Goal: Information Seeking & Learning: Check status

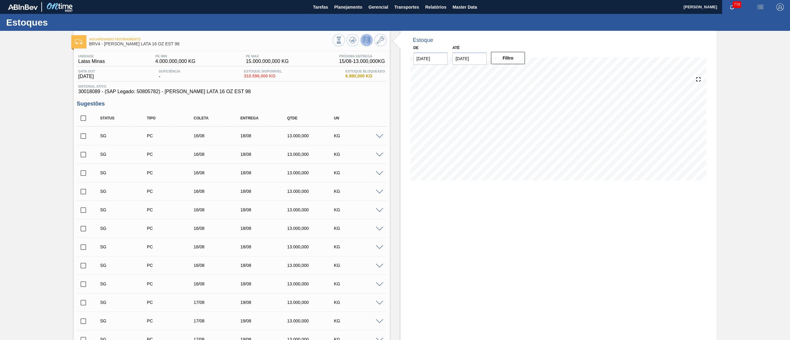
click at [337, 12] on button "Planejamento" at bounding box center [348, 7] width 34 height 14
click at [63, 30] on li "Estoque" at bounding box center [36, 33] width 54 height 6
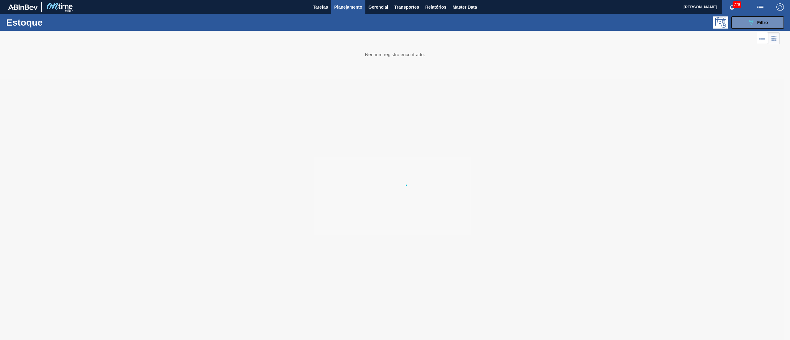
click at [336, 21] on li "Estoque" at bounding box center [347, 22] width 54 height 6
click at [394, 23] on button "089F7B8B-B2A5-4AFE-B5C0-19BA573D28AC Filtro" at bounding box center [757, 22] width 52 height 12
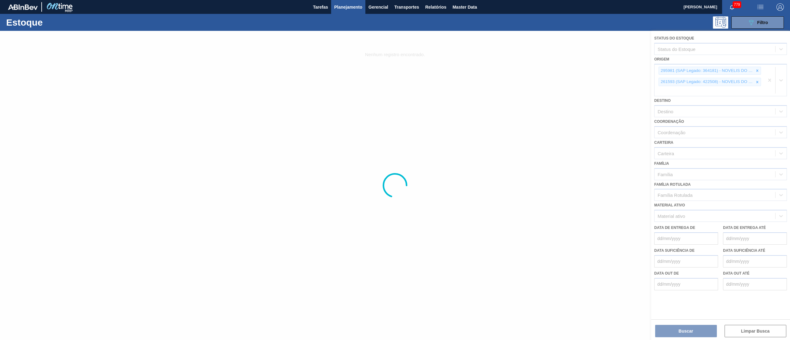
drag, startPoint x: 774, startPoint y: 85, endPoint x: 770, endPoint y: 80, distance: 5.5
click at [394, 84] on div at bounding box center [395, 185] width 790 height 309
click at [394, 80] on div at bounding box center [395, 185] width 790 height 309
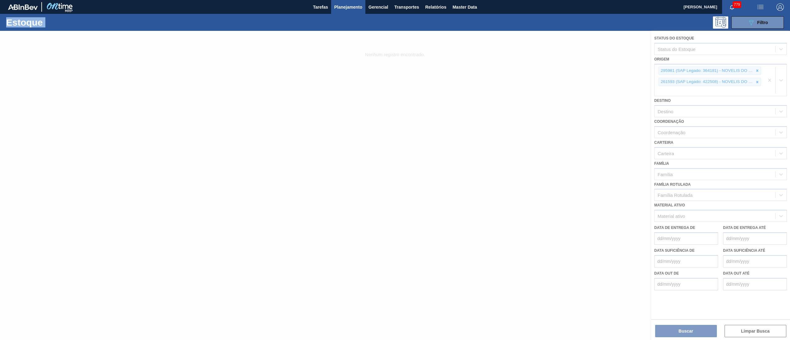
click at [394, 80] on div at bounding box center [395, 185] width 790 height 309
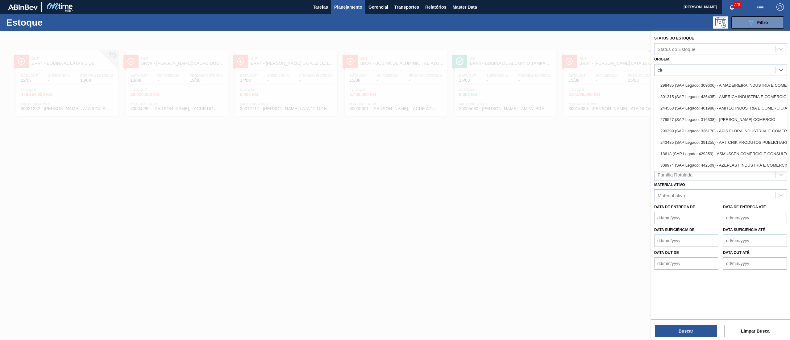
type input "ciap"
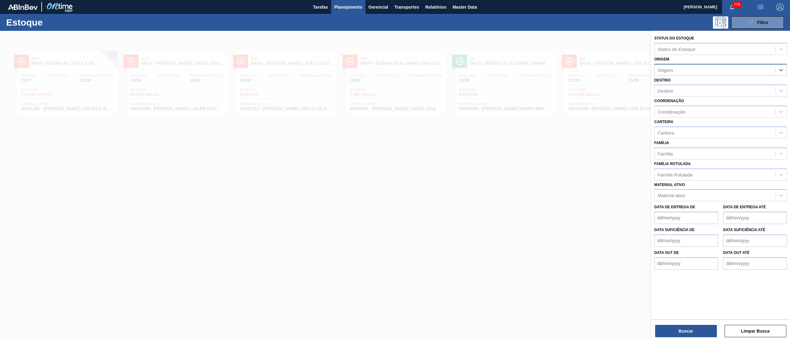
drag, startPoint x: 768, startPoint y: 68, endPoint x: 759, endPoint y: 75, distance: 11.2
click at [394, 72] on div "Origem" at bounding box center [714, 69] width 121 height 9
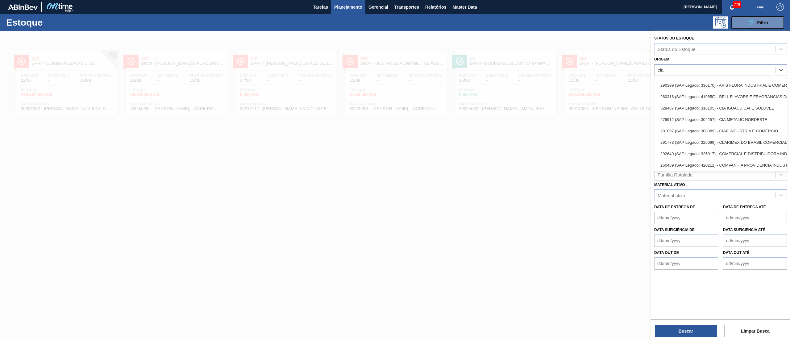
type input "ciap"
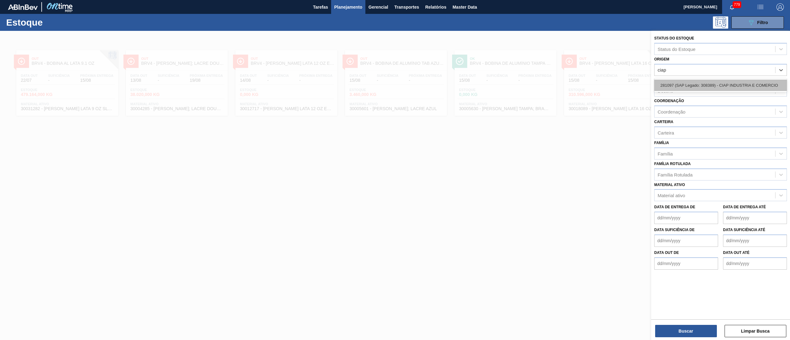
click at [394, 87] on div "281097 (SAP Legado: 308389) - CIAP INDUSTRIA E COMERCIO" at bounding box center [720, 85] width 133 height 11
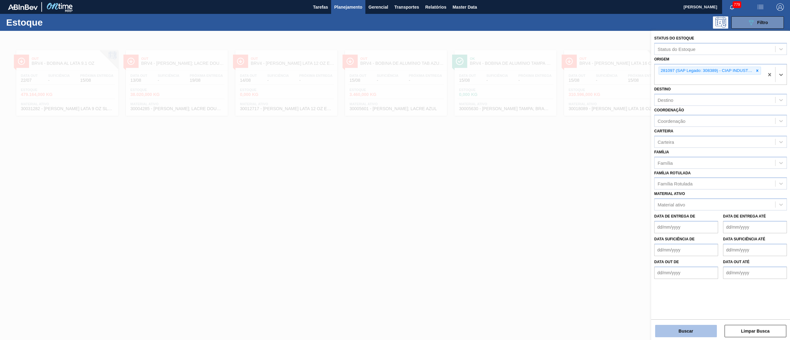
click at [394, 170] on button "Buscar" at bounding box center [686, 331] width 62 height 12
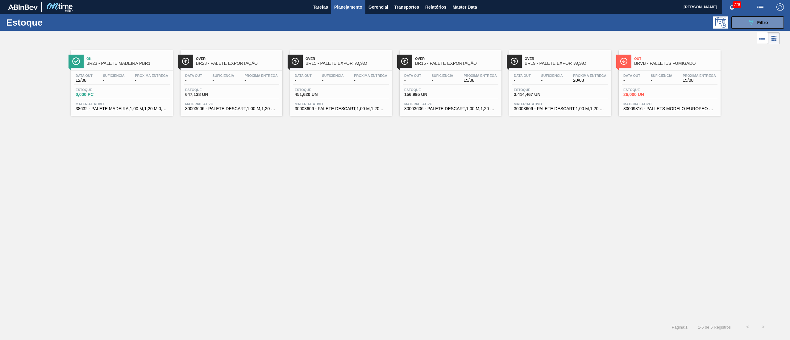
click at [394, 91] on span "Estoque" at bounding box center [644, 90] width 43 height 4
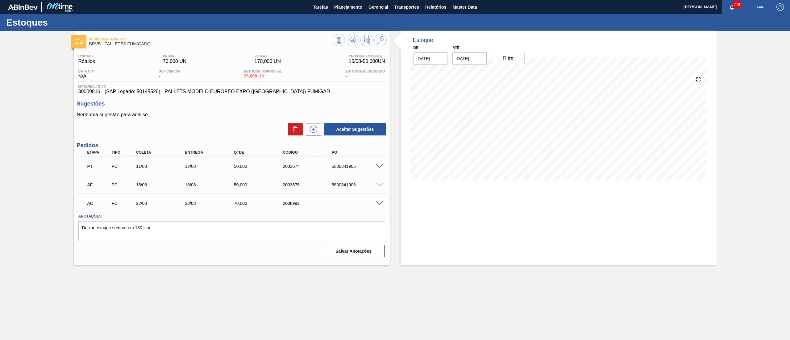
click at [379, 170] on span at bounding box center [379, 203] width 7 height 5
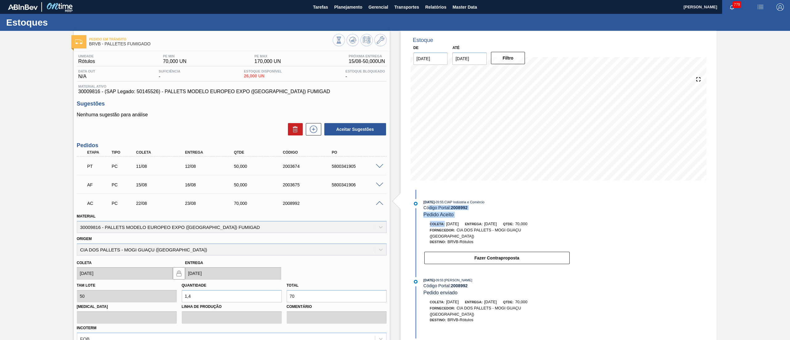
click at [394, 170] on div "[DATE] 09:55 : CIAP Indústria e Comércio Código Portal: 2008992 Pedido Aceito C…" at bounding box center [490, 233] width 159 height 69
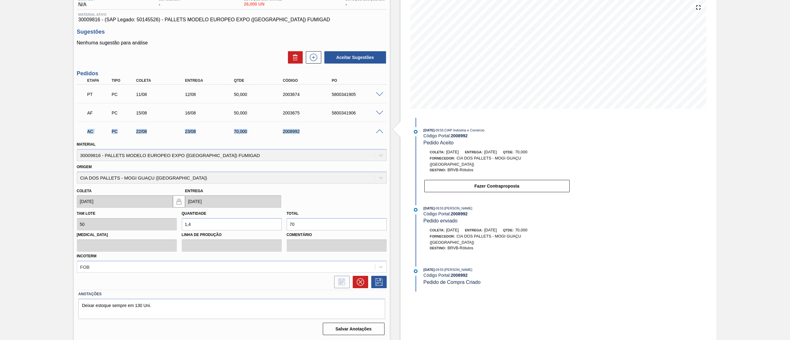
drag, startPoint x: 88, startPoint y: 132, endPoint x: 387, endPoint y: 132, distance: 299.8
click at [387, 132] on div "Unidade Rótulos PE MIN 70,000 UN PE MAX 170,000 UN Próxima Entrega 15/08 - 50,0…" at bounding box center [232, 158] width 316 height 358
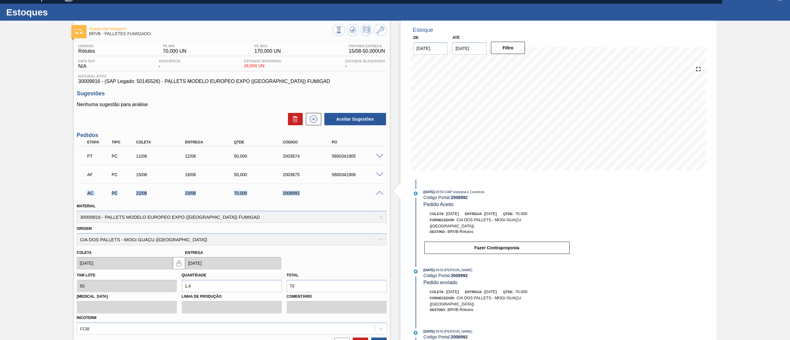
scroll to position [0, 0]
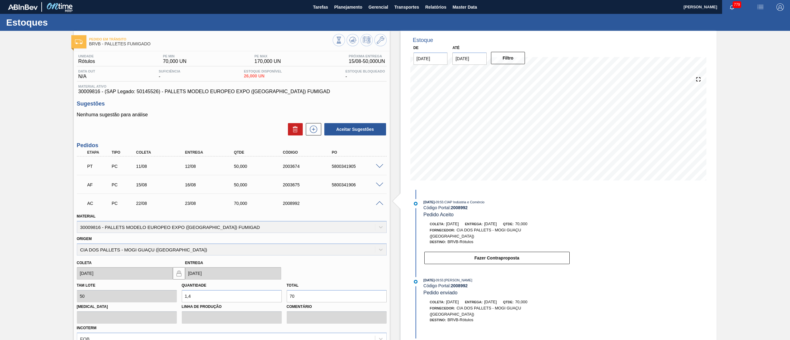
click at [19, 163] on div "Pedido em Trânsito BRVB - PALLETES FUMIGADO Unidade Rótulos PE MIN 70,000 UN PE…" at bounding box center [395, 221] width 790 height 381
click at [345, 9] on span "Planejamento" at bounding box center [348, 6] width 28 height 7
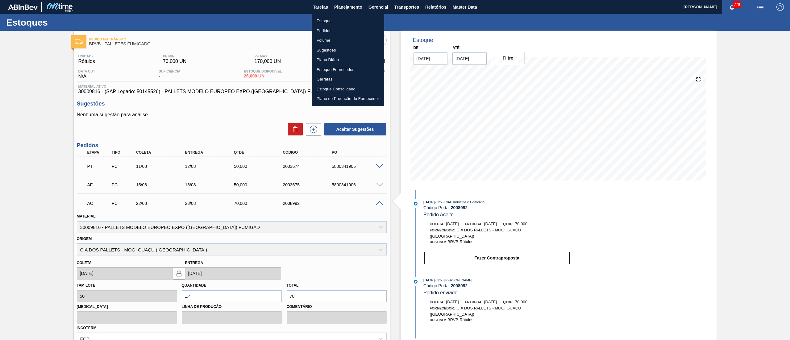
click at [340, 14] on ul "Estoque Pedidos Volume Sugestões Plano Diário Estoque Fornecedor Garrafas Estoq…" at bounding box center [348, 60] width 72 height 93
drag, startPoint x: 340, startPoint y: 14, endPoint x: 336, endPoint y: 18, distance: 5.0
click at [338, 17] on ul "Estoque Pedidos Volume Sugestões Plano Diário Estoque Fornecedor Garrafas Estoq…" at bounding box center [348, 60] width 72 height 93
click at [335, 20] on li "Estoque" at bounding box center [348, 21] width 72 height 10
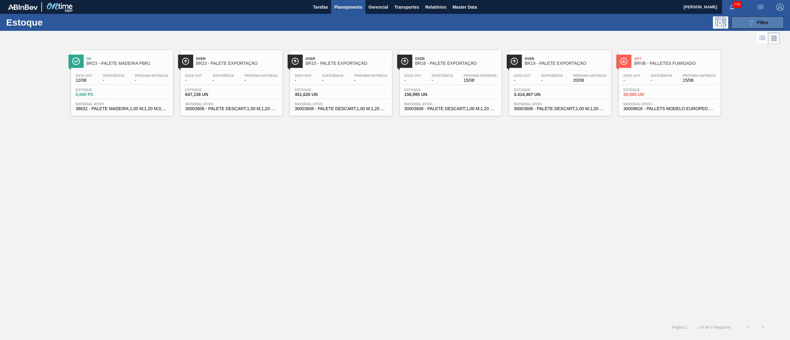
click at [394, 27] on button "089F7B8B-B2A5-4AFE-B5C0-19BA573D28AC Filtro" at bounding box center [757, 22] width 52 height 12
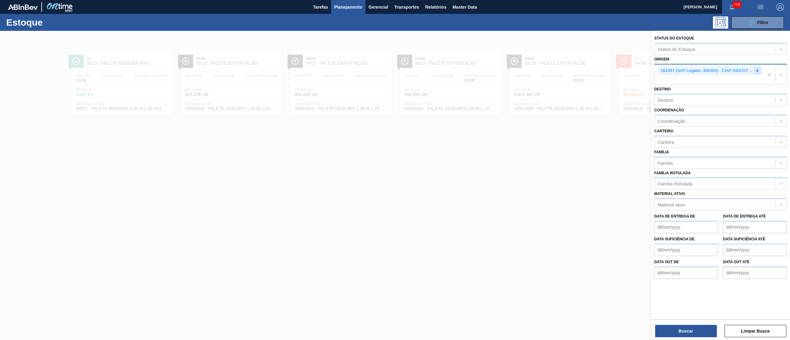
click at [394, 70] on div at bounding box center [757, 71] width 7 height 8
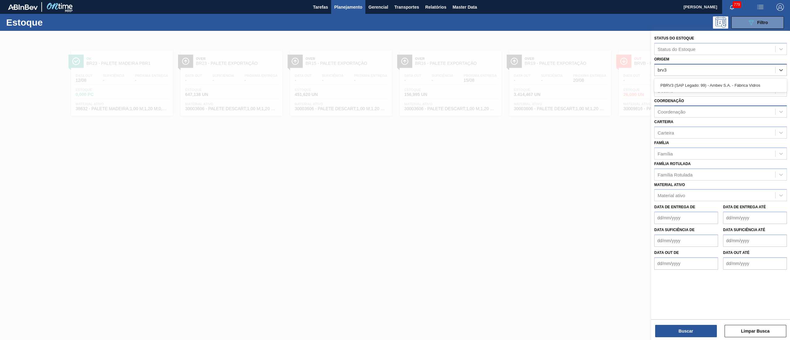
type input "brv3"
click at [394, 106] on div "Coordenação" at bounding box center [720, 111] width 133 height 12
click at [394, 94] on div "Destino" at bounding box center [714, 90] width 121 height 9
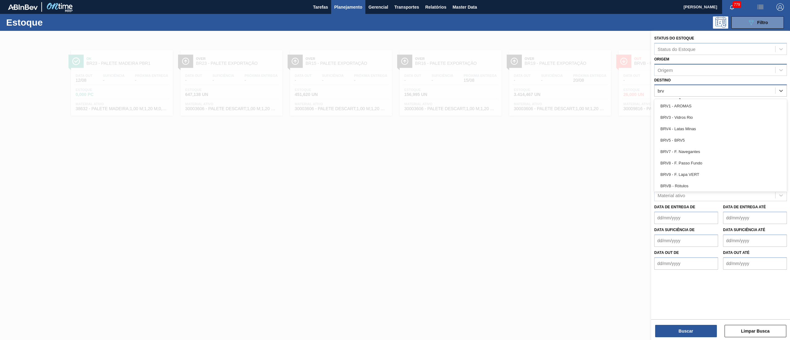
type input "brv3"
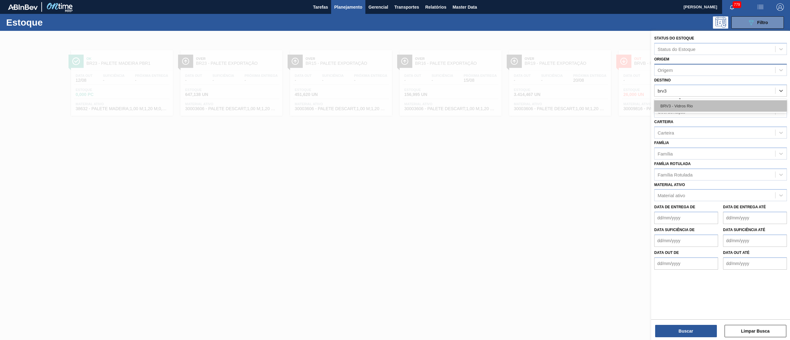
drag, startPoint x: 664, startPoint y: 102, endPoint x: 666, endPoint y: 105, distance: 3.9
click at [394, 105] on div "BRV3 - Vidros Rio" at bounding box center [720, 105] width 133 height 11
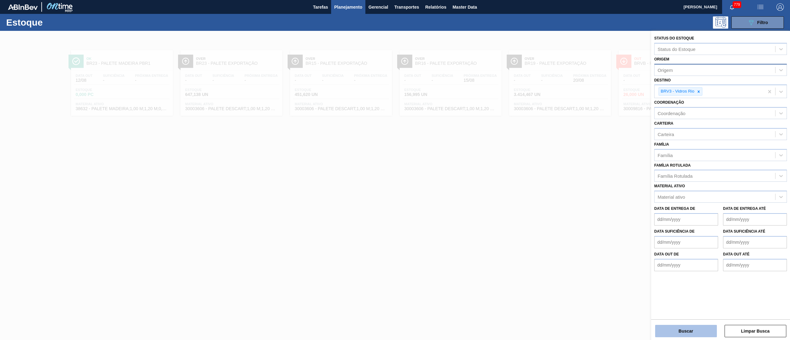
click at [394, 170] on button "Buscar" at bounding box center [686, 331] width 62 height 12
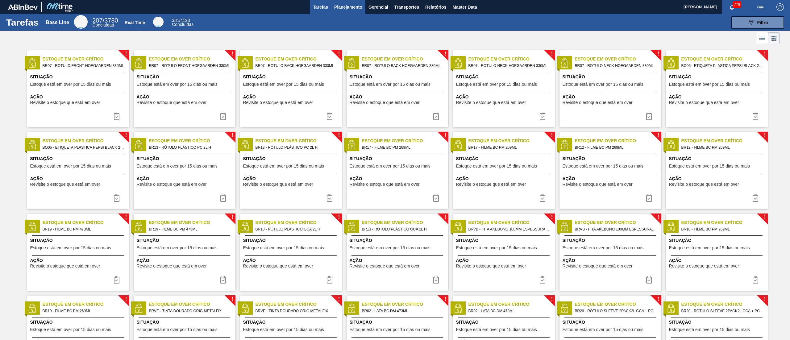
click at [348, 11] on button "Planejamento" at bounding box center [348, 7] width 34 height 14
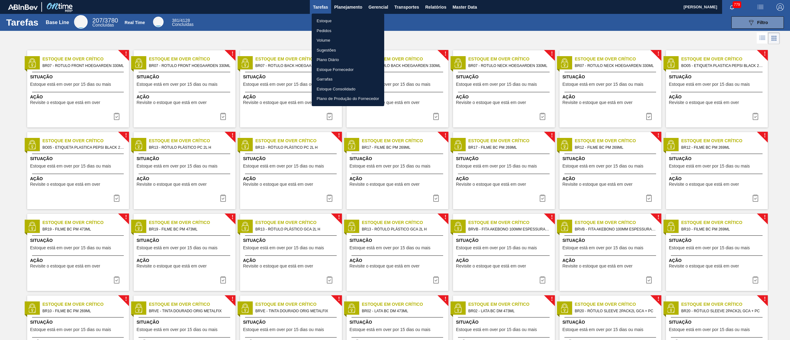
click at [324, 23] on li "Estoque" at bounding box center [348, 21] width 72 height 10
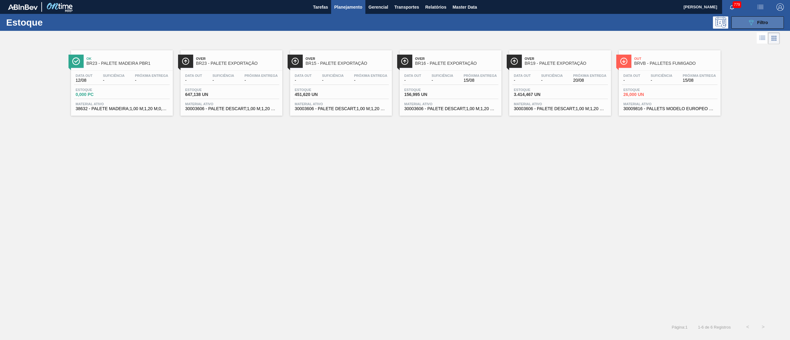
click at [738, 19] on button "089F7B8B-B2A5-4AFE-B5C0-19BA573D28AC Filtro" at bounding box center [757, 22] width 52 height 12
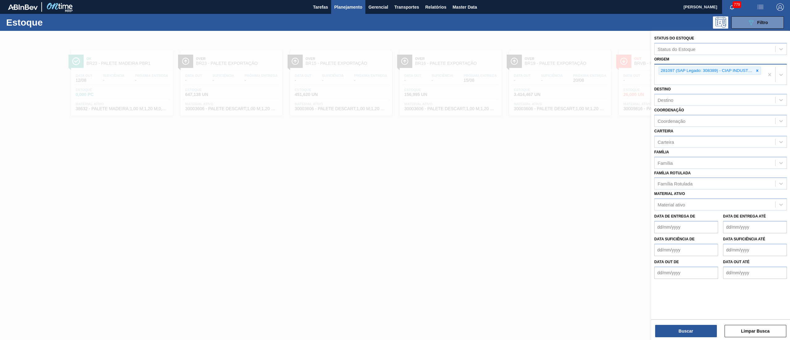
click at [763, 70] on div "281097 (SAP Legado: 308389) - CIAP INDUSTRIA E COMERCIO" at bounding box center [708, 74] width 109 height 20
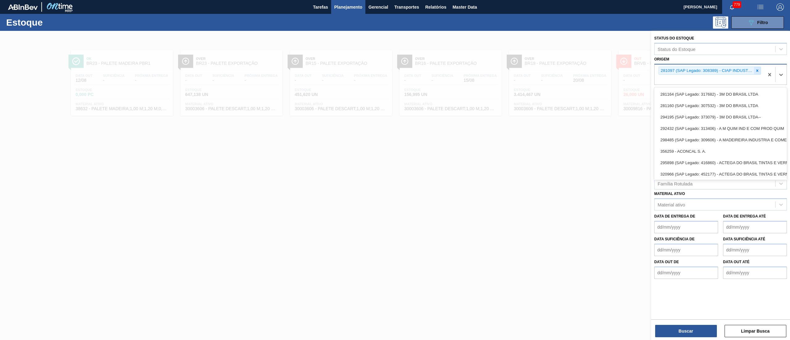
click at [755, 70] on icon at bounding box center [757, 70] width 4 height 4
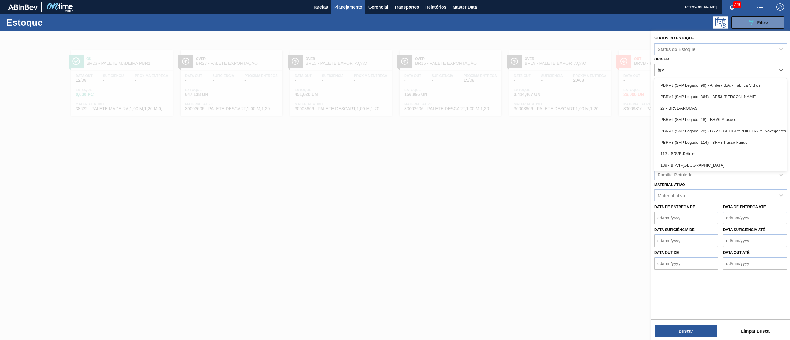
type input "brv3"
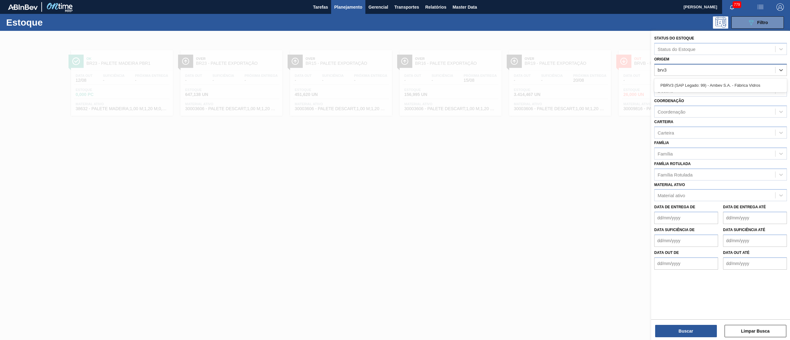
click at [715, 81] on div "PBRV3 (SAP Legado: 99) - Ambev S.A. - Fábrica Vidros" at bounding box center [720, 85] width 133 height 11
click at [685, 93] on div "Destino" at bounding box center [714, 90] width 121 height 9
type input "brv3"
click at [685, 102] on div "BRV3 - Vidros Rio" at bounding box center [720, 105] width 133 height 11
click at [671, 337] on div "Status do Estoque Status do Estoque Origem Origem Destino option BRV3 - Vidros …" at bounding box center [720, 186] width 139 height 310
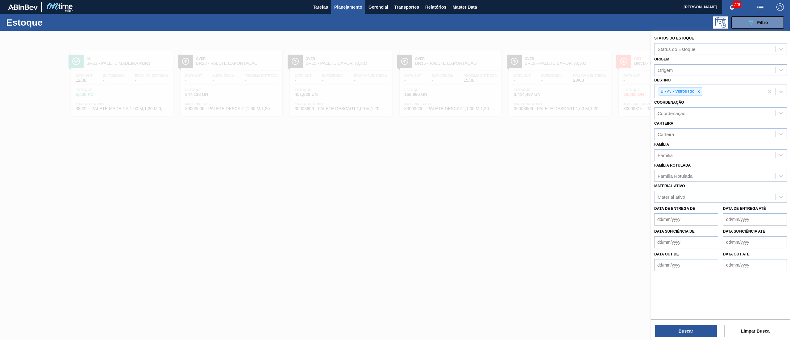
click at [671, 337] on div "Status do Estoque Status do Estoque Origem Origem Destino BRV3 - Vidros Rio Coo…" at bounding box center [720, 186] width 139 height 310
click at [668, 331] on button "Buscar" at bounding box center [686, 331] width 62 height 12
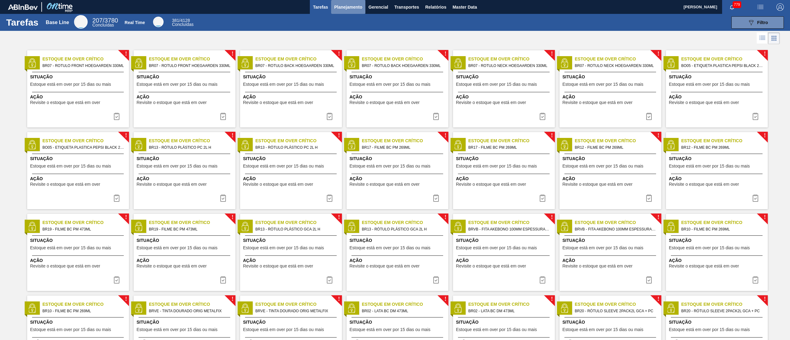
click at [354, 12] on button "Planejamento" at bounding box center [348, 7] width 34 height 14
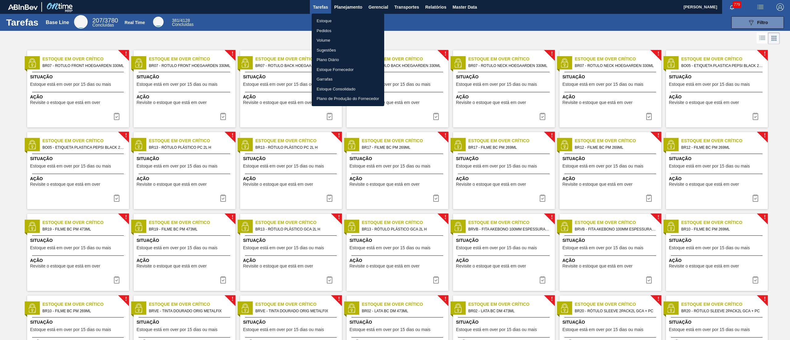
click at [317, 24] on li "Estoque" at bounding box center [348, 21] width 72 height 10
